Goal: Task Accomplishment & Management: Complete application form

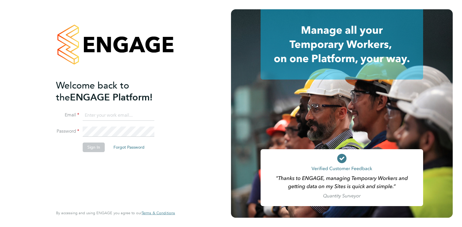
click at [97, 114] on input at bounding box center [119, 115] width 72 height 10
type input "charlotte@omniapeople.com"
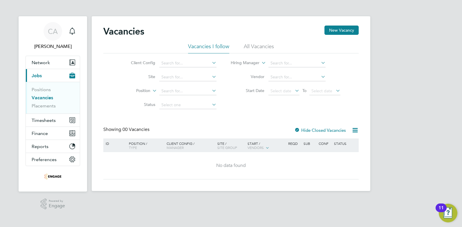
click at [217, 48] on li "Vacancies I follow" at bounding box center [208, 48] width 41 height 10
click at [260, 46] on li "All Vacancies" at bounding box center [259, 48] width 30 height 10
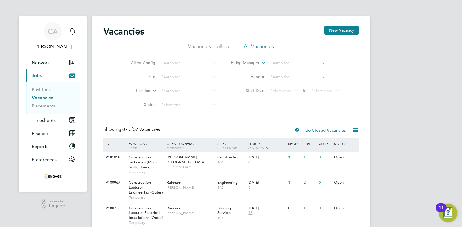
click at [211, 45] on li "Vacancies I follow" at bounding box center [208, 48] width 41 height 10
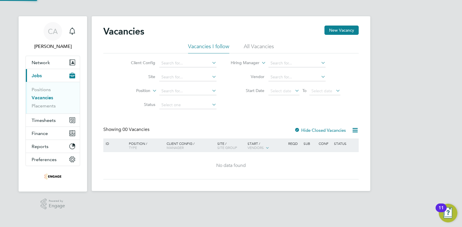
click at [274, 48] on ul "Vacancies I follow All Vacancies" at bounding box center [230, 48] width 255 height 10
click at [257, 46] on li "All Vacancies" at bounding box center [259, 48] width 30 height 10
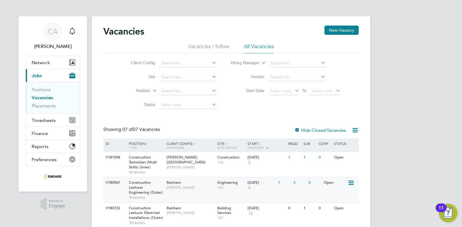
click at [136, 186] on span "Construction Lecturer Engineering (Outer)" at bounding box center [146, 187] width 34 height 15
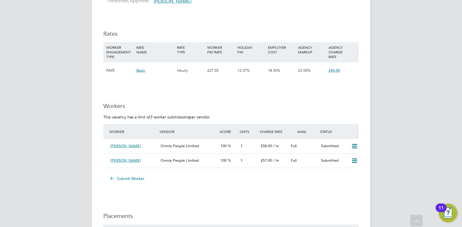
scroll to position [986, 0]
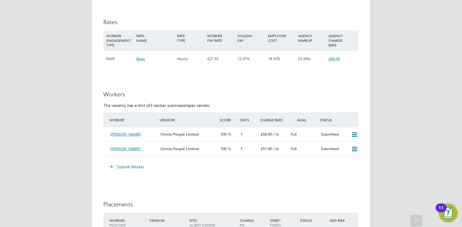
click at [128, 167] on button "Submit Worker" at bounding box center [128, 166] width 44 height 9
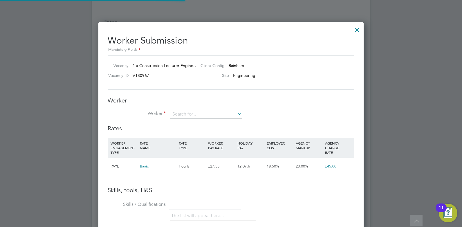
scroll to position [3, 3]
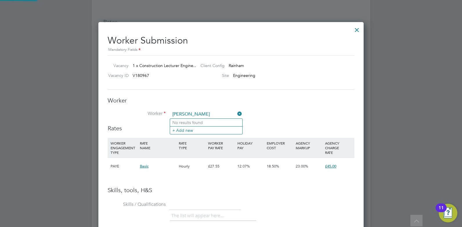
type input "J"
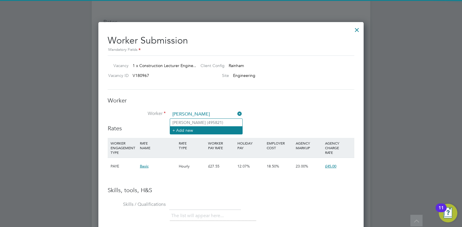
type input "[PERSON_NAME]"
click at [180, 131] on li "+ Add new" at bounding box center [206, 130] width 72 height 8
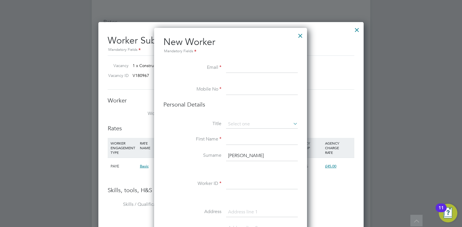
paste input "[EMAIL_ADDRESS][DOMAIN_NAME]"
type input "[EMAIL_ADDRESS][DOMAIN_NAME]"
click at [239, 88] on input at bounding box center [262, 89] width 72 height 10
paste input "07831745751"
type input "07831745751"
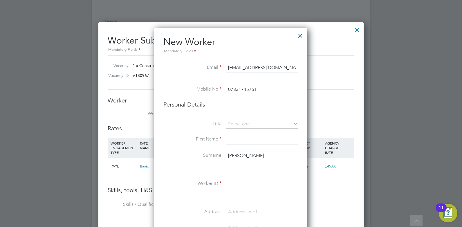
click at [235, 140] on input at bounding box center [262, 139] width 72 height 10
type input "[PERSON_NAME]"
drag, startPoint x: 239, startPoint y: 153, endPoint x: 215, endPoint y: 153, distance: 24.1
click at [215, 153] on li "Surname [PERSON_NAME]" at bounding box center [230, 159] width 134 height 16
type input "h"
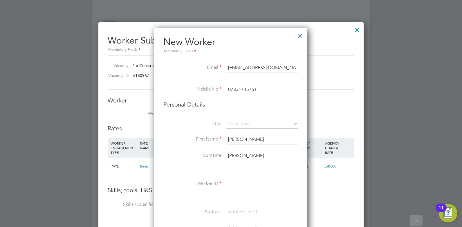
type input "[PERSON_NAME]"
click at [234, 186] on input at bounding box center [262, 184] width 72 height 10
type input "HQ00530971"
click at [378, 200] on div at bounding box center [231, 113] width 462 height 227
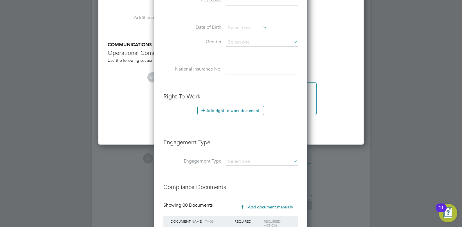
scroll to position [1277, 0]
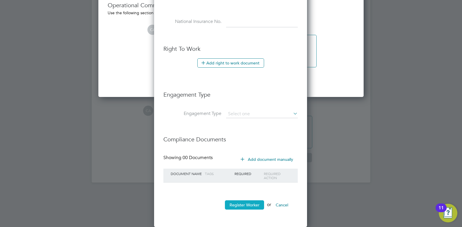
click at [241, 204] on button "Register Worker" at bounding box center [244, 204] width 39 height 9
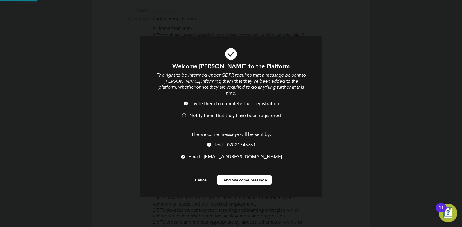
scroll to position [0, 0]
click at [207, 142] on div at bounding box center [209, 145] width 6 height 6
click at [188, 104] on li "Invite them to complete their registration" at bounding box center [230, 107] width 151 height 12
click at [241, 175] on button "Send Welcome Message" at bounding box center [244, 179] width 55 height 9
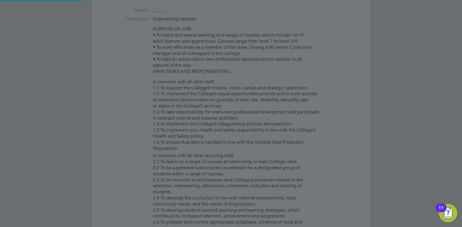
type input "[PERSON_NAME] (HQ00530971)"
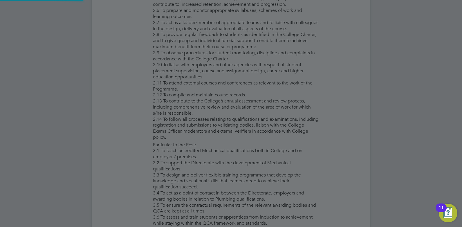
scroll to position [986, 0]
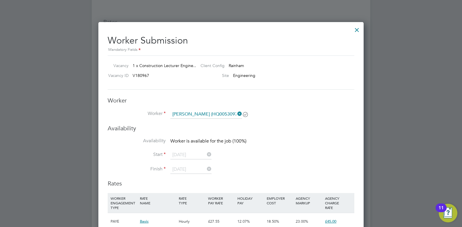
click at [355, 30] on div at bounding box center [357, 28] width 10 height 10
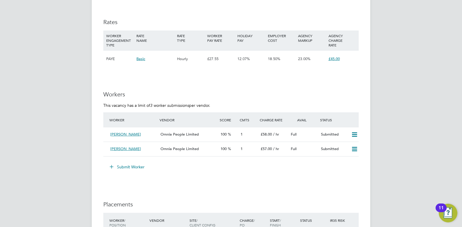
click at [118, 167] on button "Submit Worker" at bounding box center [128, 166] width 44 height 9
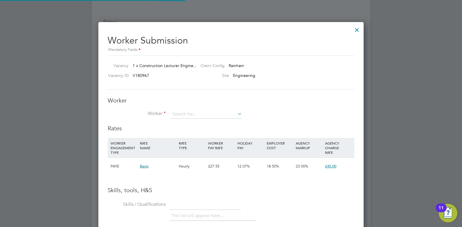
scroll to position [367, 265]
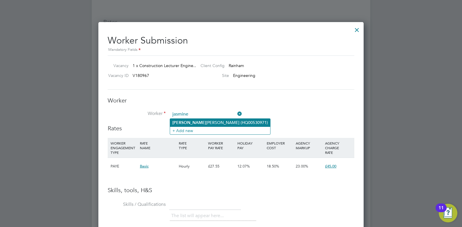
click at [180, 120] on b "[PERSON_NAME]" at bounding box center [189, 122] width 34 height 5
type input "[PERSON_NAME] (HQ00530971)"
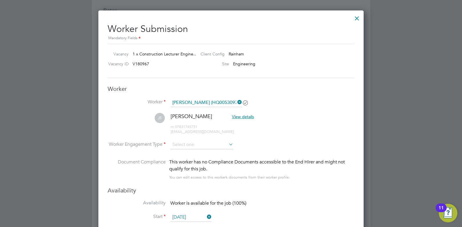
scroll to position [1056, 0]
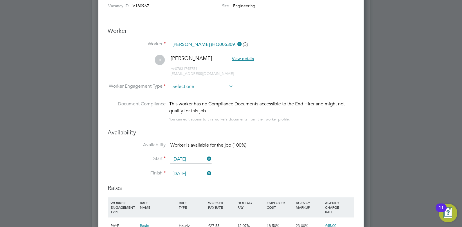
click at [202, 85] on input at bounding box center [201, 86] width 63 height 9
click at [193, 96] on li "Contract" at bounding box center [202, 95] width 64 height 8
type input "Contract"
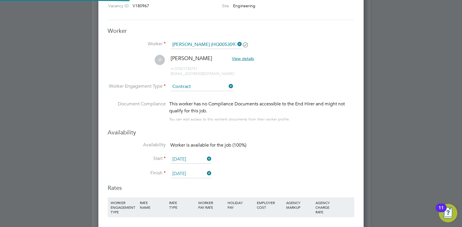
scroll to position [520, 265]
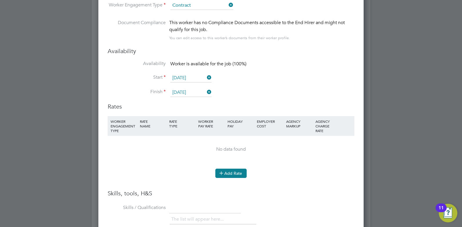
click at [225, 173] on button "Add Rate" at bounding box center [230, 173] width 31 height 9
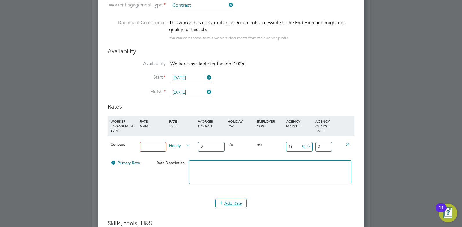
click at [295, 147] on input "18" at bounding box center [299, 147] width 26 height 10
type input "1"
type input "0"
click at [153, 144] on input at bounding box center [153, 147] width 26 height 10
type input "Rate"
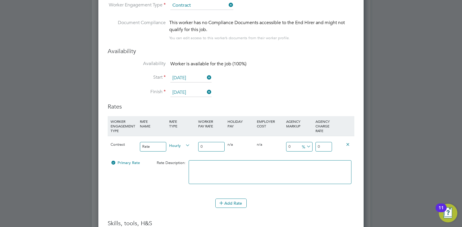
click at [328, 143] on input "0" at bounding box center [323, 147] width 17 height 10
drag, startPoint x: 328, startPoint y: 143, endPoint x: 312, endPoint y: 144, distance: 16.3
click at [312, 144] on div "Contract Rate Hourly 0 0 n/a 0 n/a 0 0 % 0" at bounding box center [231, 146] width 247 height 21
type input "5"
type input "63.5"
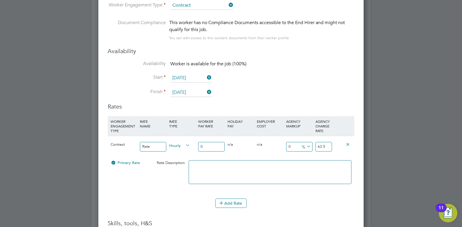
click at [314, 191] on div at bounding box center [270, 174] width 166 height 35
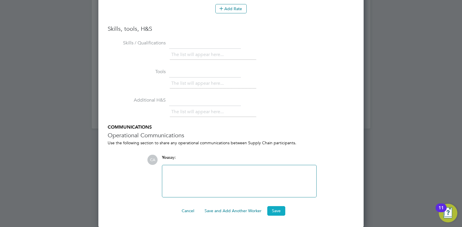
click at [280, 207] on button "Save" at bounding box center [276, 210] width 18 height 9
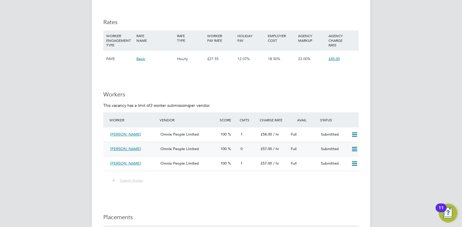
click at [126, 147] on span "[PERSON_NAME]" at bounding box center [125, 148] width 31 height 5
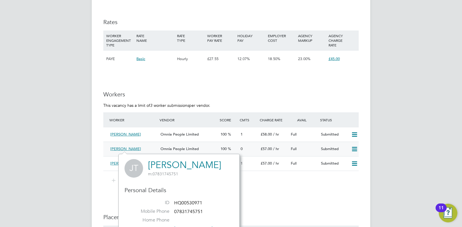
click at [174, 146] on div "Omnia People Limited" at bounding box center [188, 149] width 60 height 10
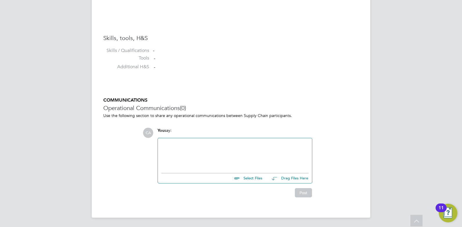
click at [264, 175] on input "file" at bounding box center [264, 177] width 87 height 8
type input "C:\fakepath\[PERSON_NAME] HQ00530971.docx"
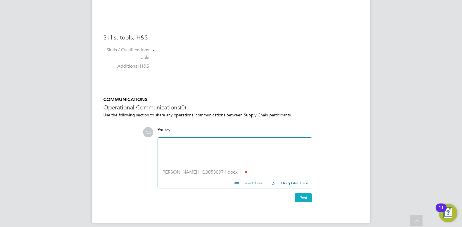
click at [302, 197] on button "Post" at bounding box center [303, 197] width 17 height 9
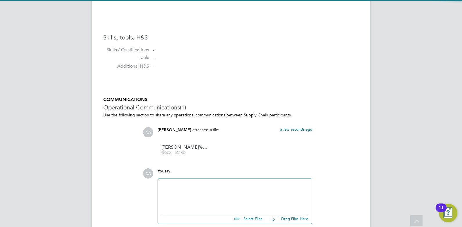
click at [185, 190] on div at bounding box center [234, 194] width 147 height 25
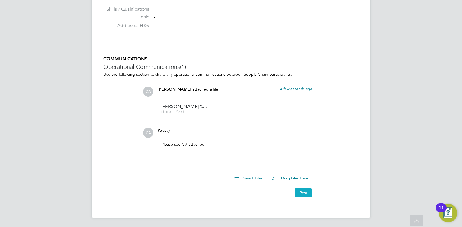
click at [298, 192] on button "Post" at bounding box center [303, 192] width 17 height 9
